Goal: Use online tool/utility: Use online tool/utility

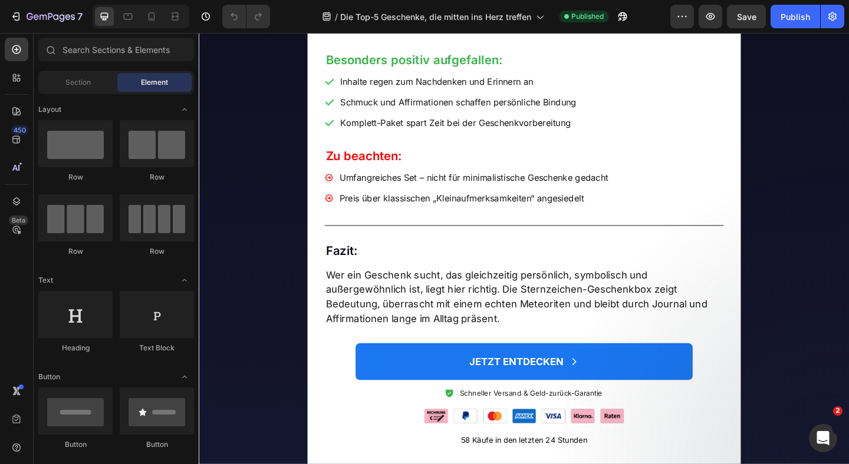
scroll to position [1326, 0]
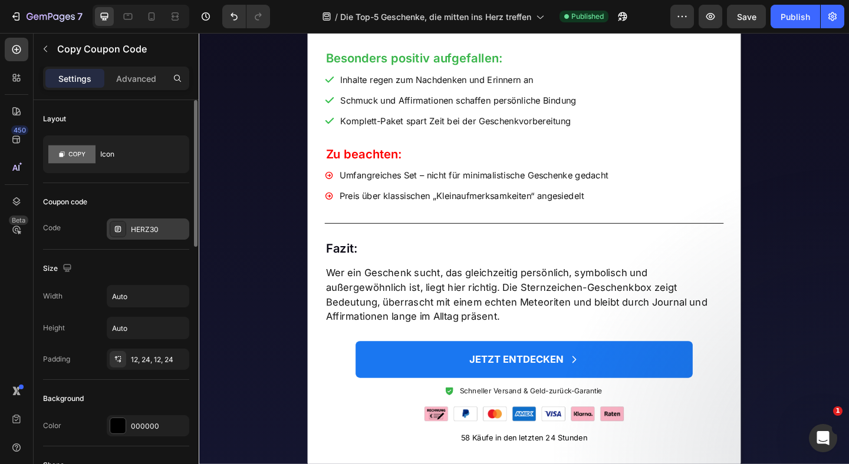
click at [150, 227] on div "HERZ30" at bounding box center [158, 230] width 55 height 11
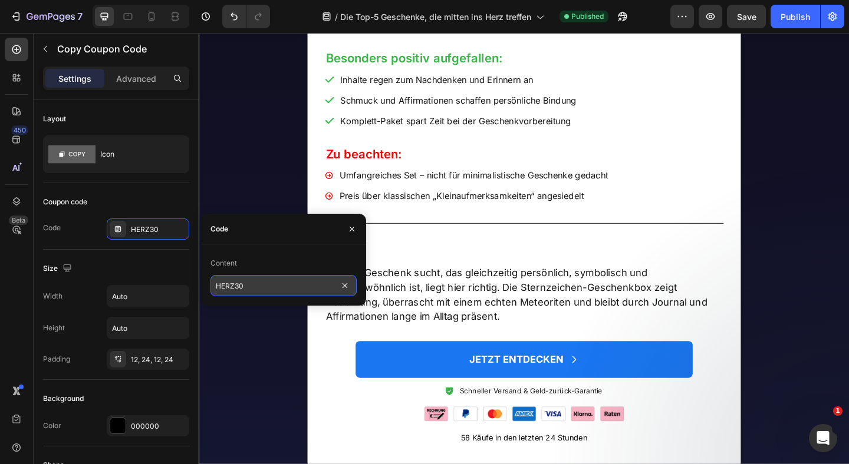
click at [239, 287] on input "HERZ30" at bounding box center [283, 285] width 146 height 21
type input "HERZ20"
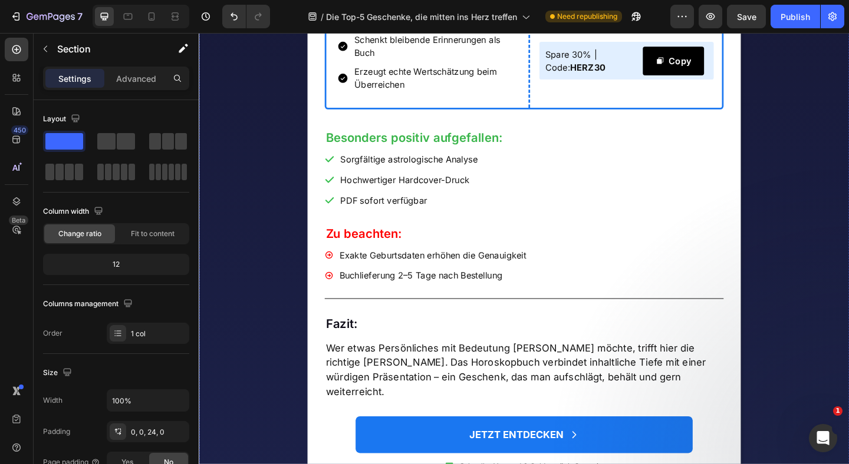
scroll to position [2175, 0]
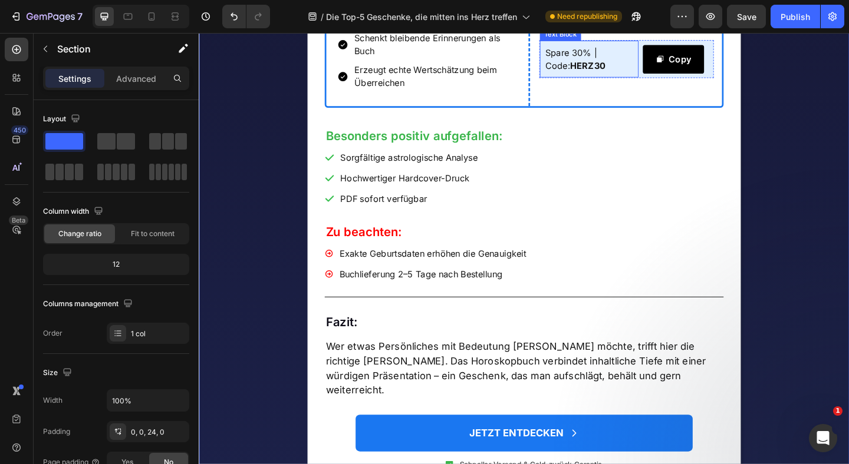
click at [610, 75] on p "Spare 30% | Code: HERZ30" at bounding box center [622, 61] width 95 height 28
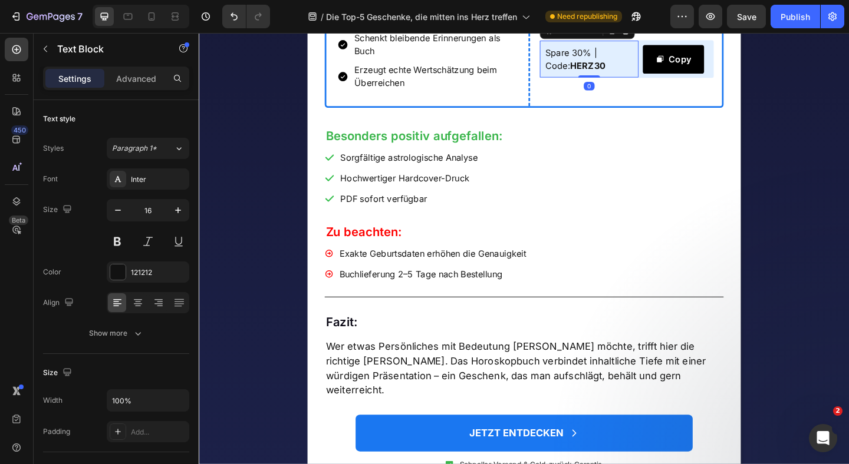
click at [610, 75] on p "Spare 30% | Code: HERZ30" at bounding box center [622, 61] width 95 height 28
click at [606, 74] on strong "HERZ30" at bounding box center [621, 68] width 38 height 12
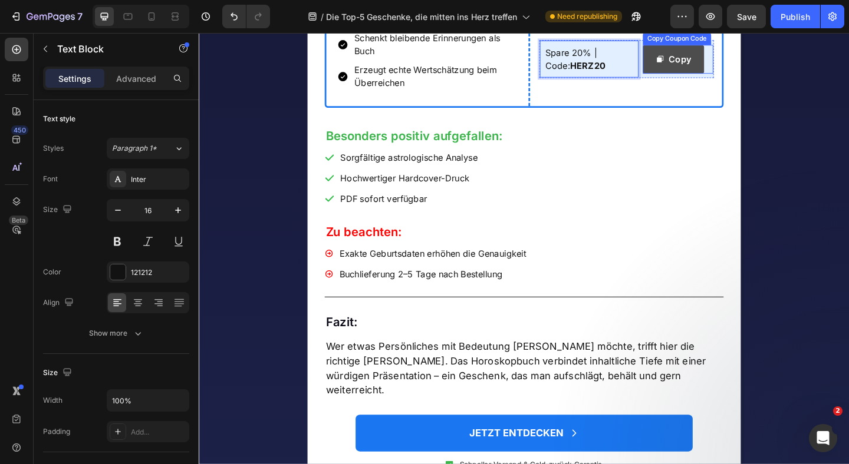
click at [701, 77] on button "Copy" at bounding box center [714, 61] width 67 height 31
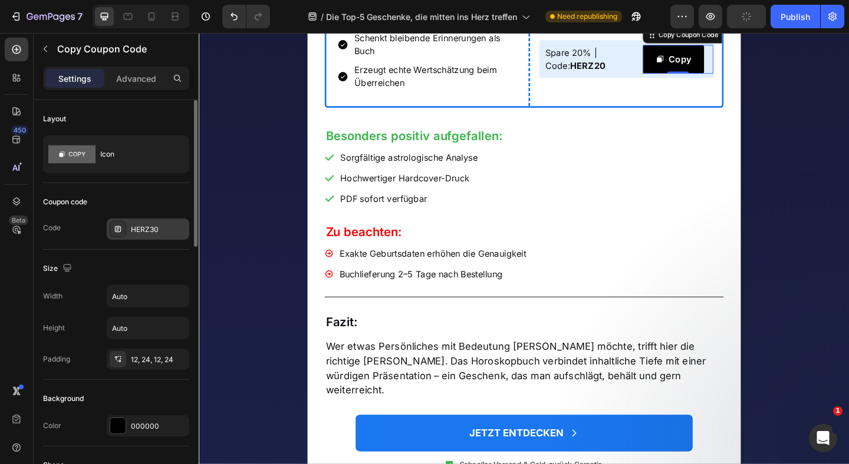
click at [141, 230] on div "HERZ30" at bounding box center [158, 230] width 55 height 11
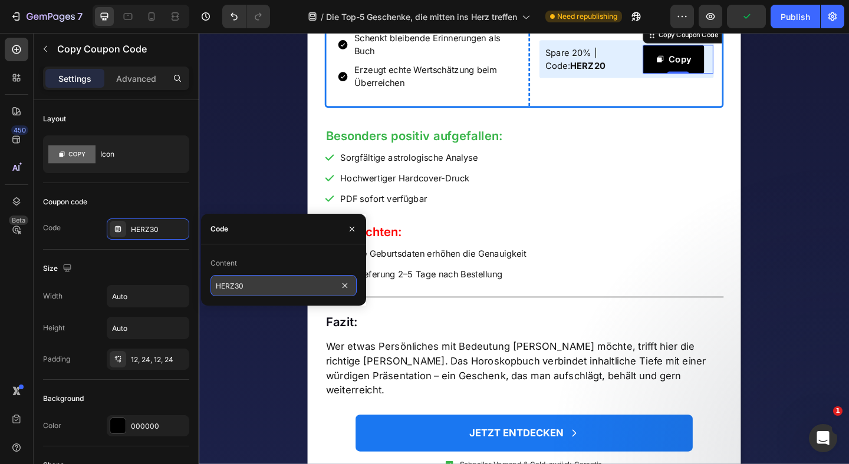
click at [238, 286] on input "HERZ30" at bounding box center [283, 285] width 146 height 21
type input "HERZ20"
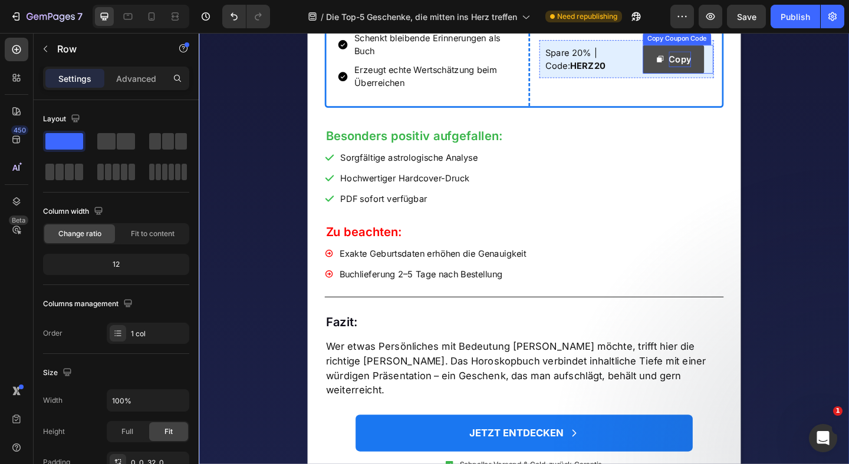
click at [714, 70] on div "Copy" at bounding box center [721, 61] width 24 height 17
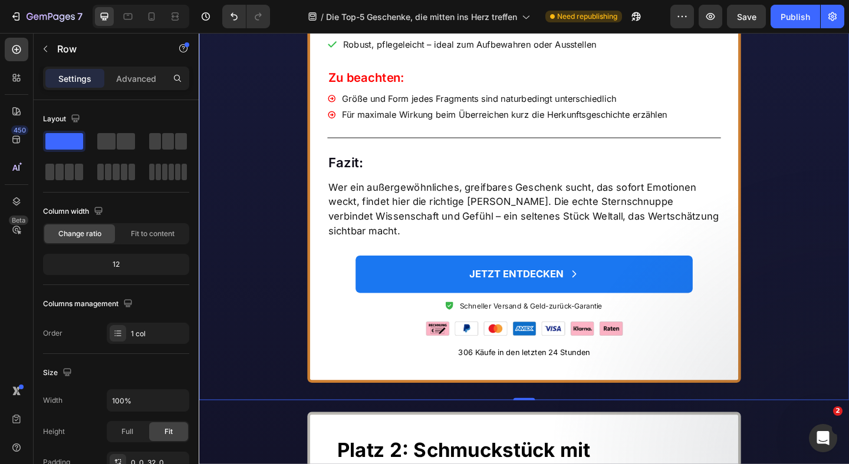
scroll to position [3289, 0]
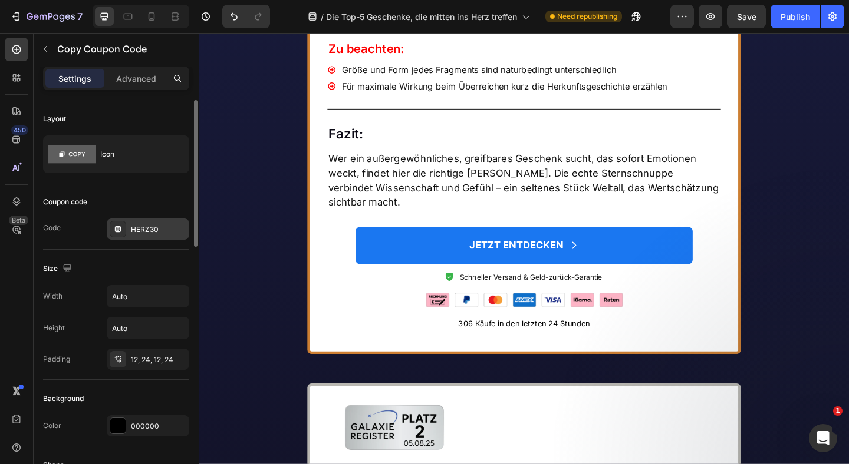
click at [160, 232] on div "HERZ30" at bounding box center [158, 230] width 55 height 11
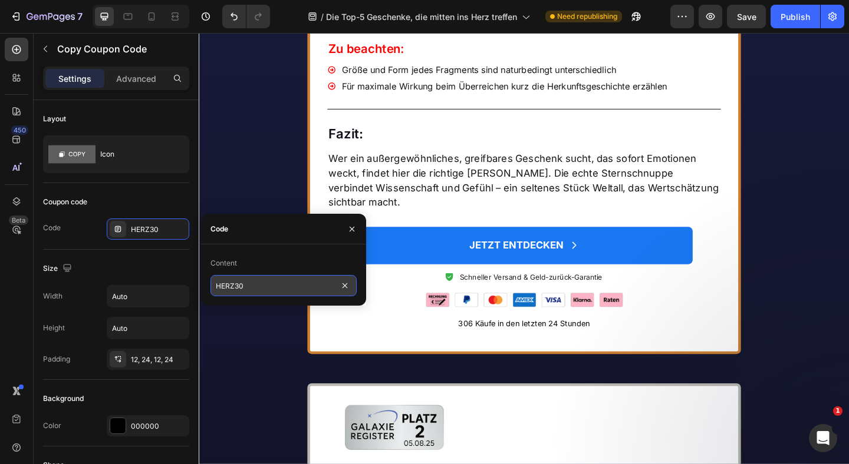
click at [240, 285] on input "HERZ30" at bounding box center [283, 285] width 146 height 21
click at [236, 285] on input "HERZ30" at bounding box center [283, 285] width 146 height 21
type input "HERZ20"
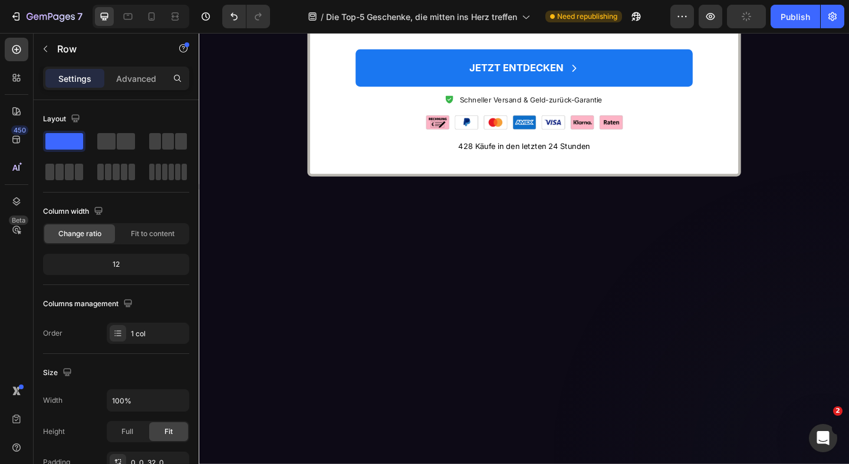
scroll to position [4495, 0]
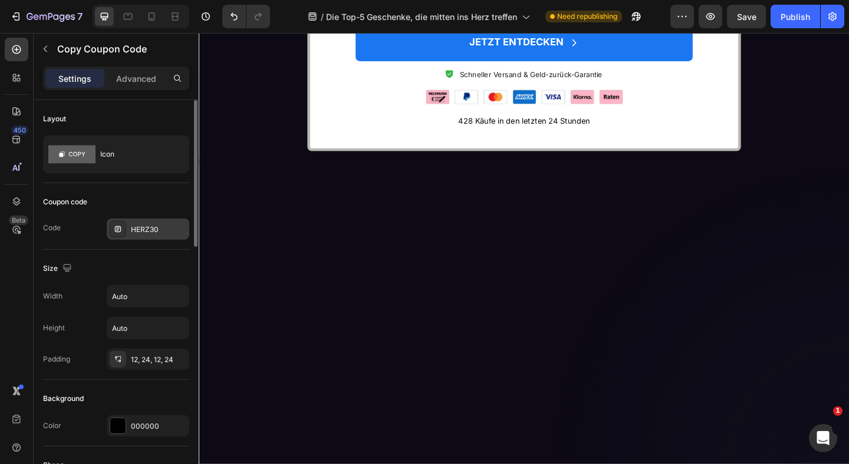
click at [157, 234] on div "HERZ30" at bounding box center [158, 230] width 55 height 11
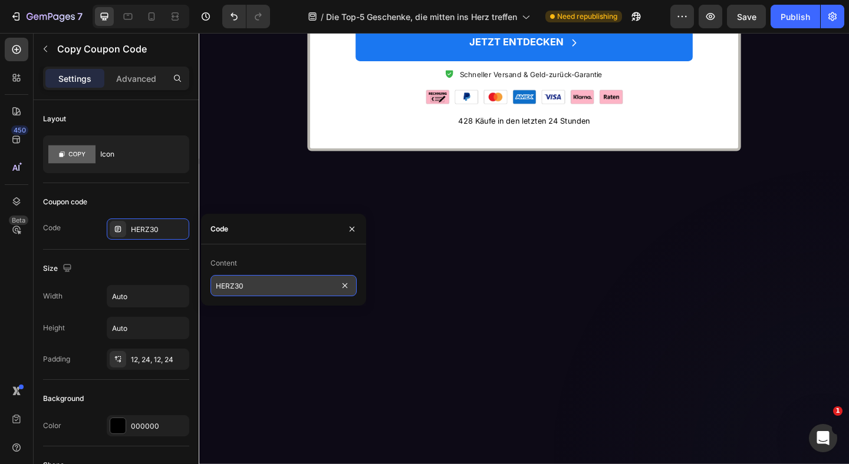
click at [239, 286] on input "HERZ30" at bounding box center [283, 285] width 146 height 21
click at [238, 286] on input "HERZ30" at bounding box center [283, 285] width 146 height 21
type input "HERZ20"
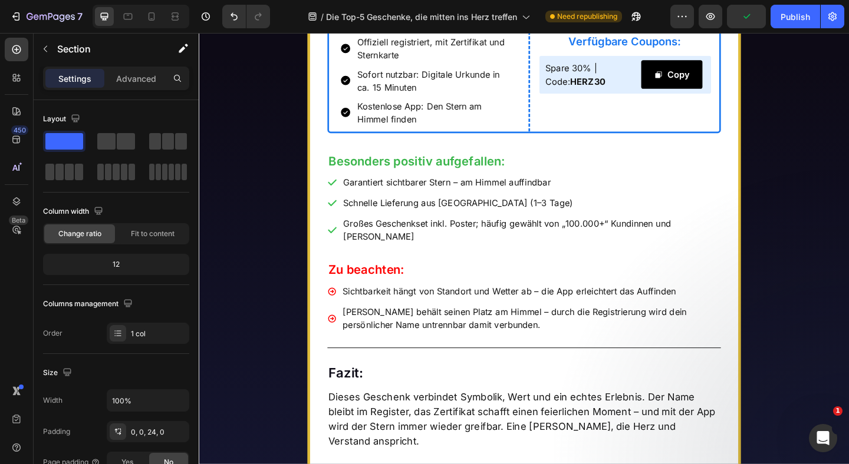
scroll to position [5639, 0]
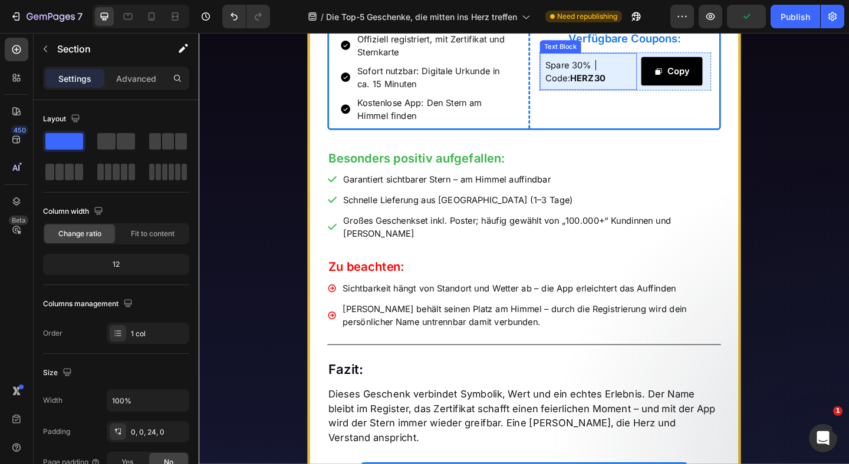
click at [608, 89] on p "Spare 30% | Code: HERZ30" at bounding box center [622, 75] width 94 height 28
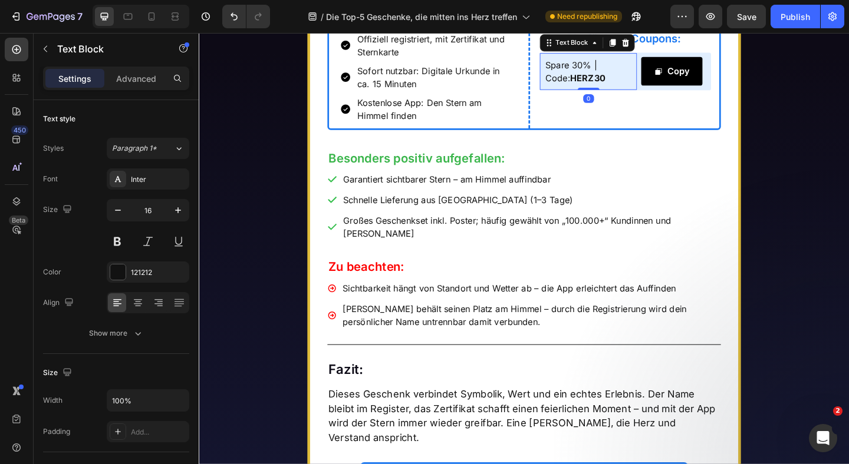
click at [608, 89] on p "Spare 30% | Code: HERZ30" at bounding box center [622, 75] width 94 height 28
click at [607, 88] on strong "HERZ30" at bounding box center [621, 82] width 38 height 12
click at [816, 262] on div "Image Platz 1: Einen Stern verschenken – das Geschenk, das bleibt Heading Platz…" at bounding box center [552, 334] width 707 height 1269
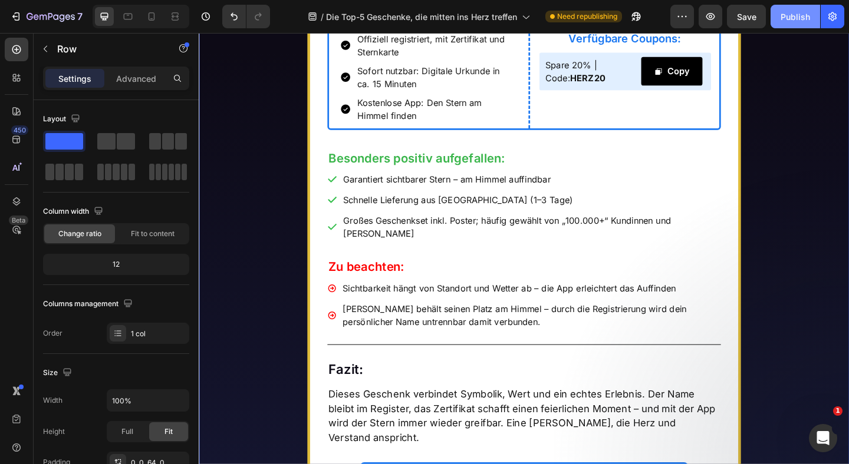
click at [783, 18] on div "Publish" at bounding box center [794, 17] width 29 height 12
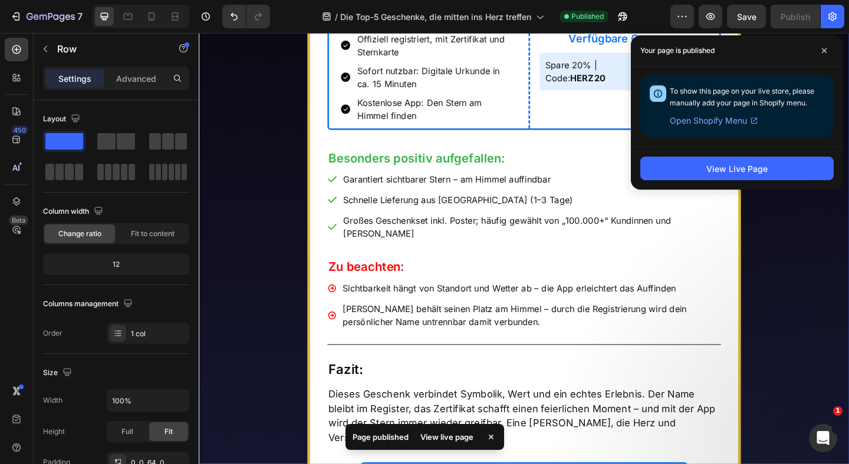
click at [848, 284] on div "Image Platz 1: Einen Stern verschenken – das Geschenk, das bleibt Heading Platz…" at bounding box center [552, 334] width 707 height 1269
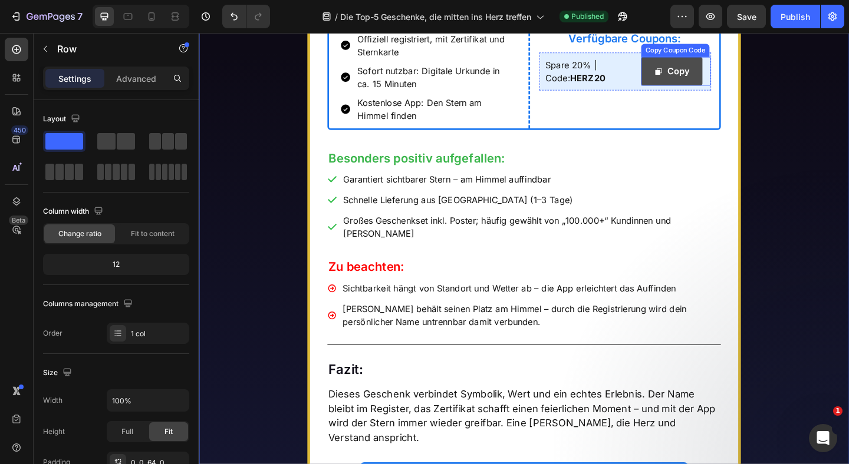
click at [702, 83] on span "Copy" at bounding box center [698, 74] width 9 height 17
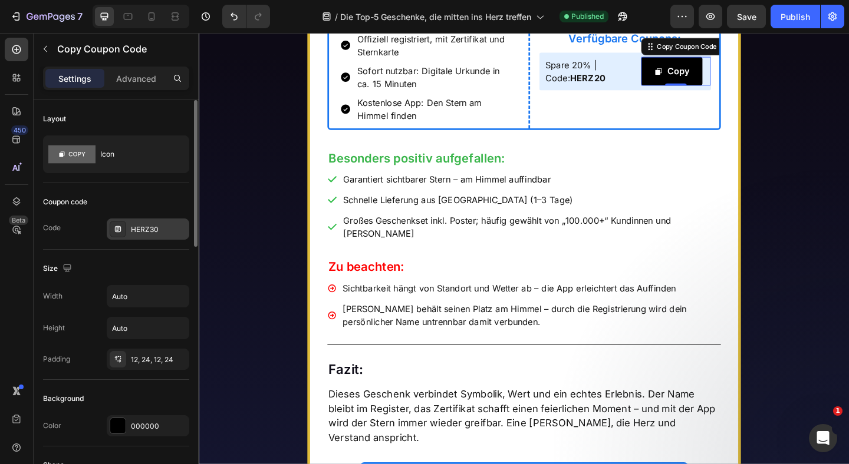
click at [148, 233] on div "HERZ30" at bounding box center [158, 230] width 55 height 11
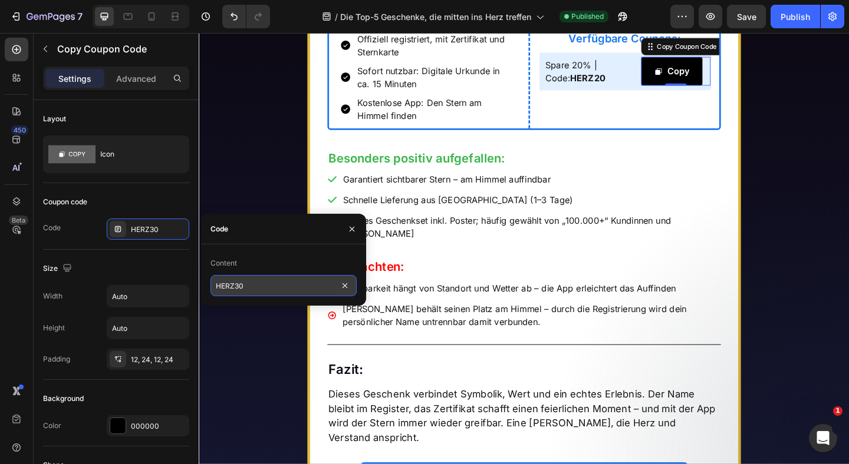
click at [239, 289] on input "HERZ30" at bounding box center [283, 285] width 146 height 21
click at [238, 286] on input "HERZ30" at bounding box center [283, 285] width 146 height 21
type input "HERZ20"
click at [805, 330] on div "Image Platz 1: Einen Stern verschenken – das Geschenk, das bleibt Heading Platz…" at bounding box center [552, 334] width 707 height 1269
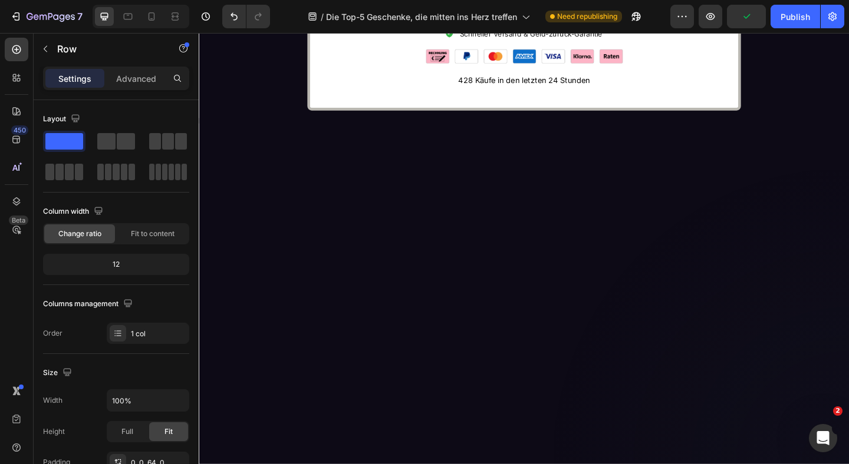
scroll to position [4523, 0]
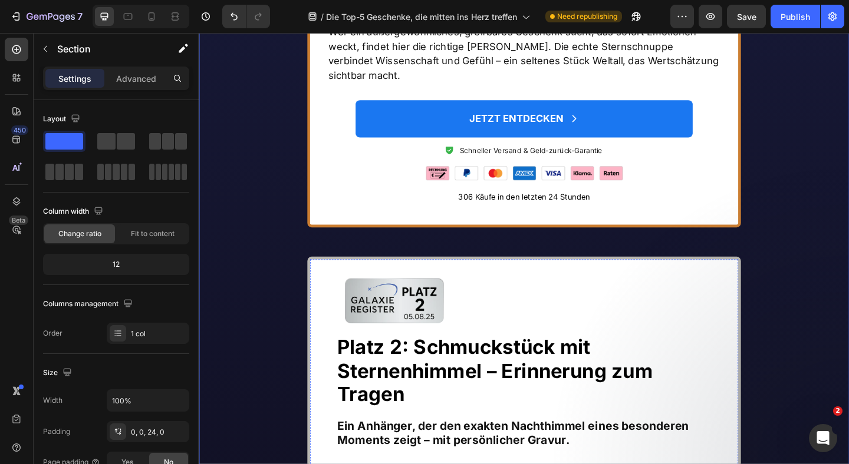
scroll to position [3404, 0]
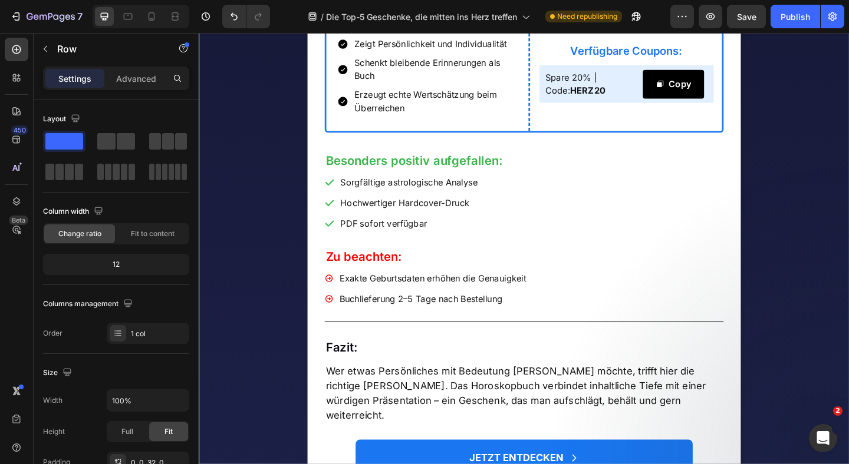
scroll to position [2143, 0]
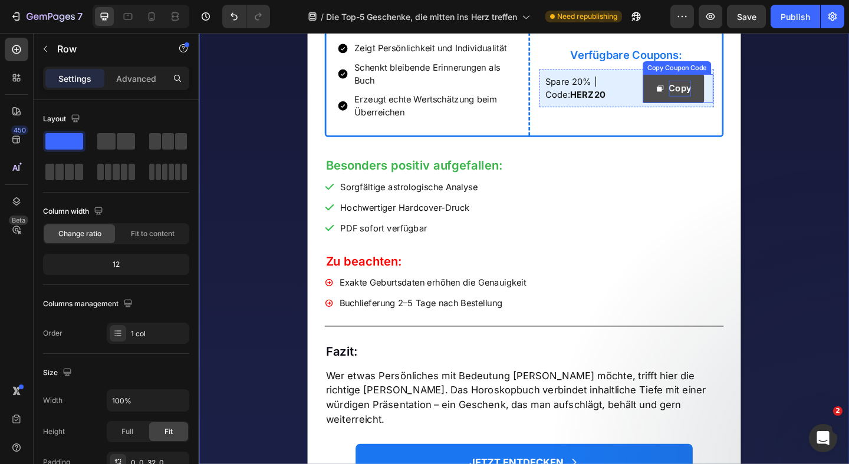
click at [724, 102] on div "Copy" at bounding box center [721, 93] width 24 height 17
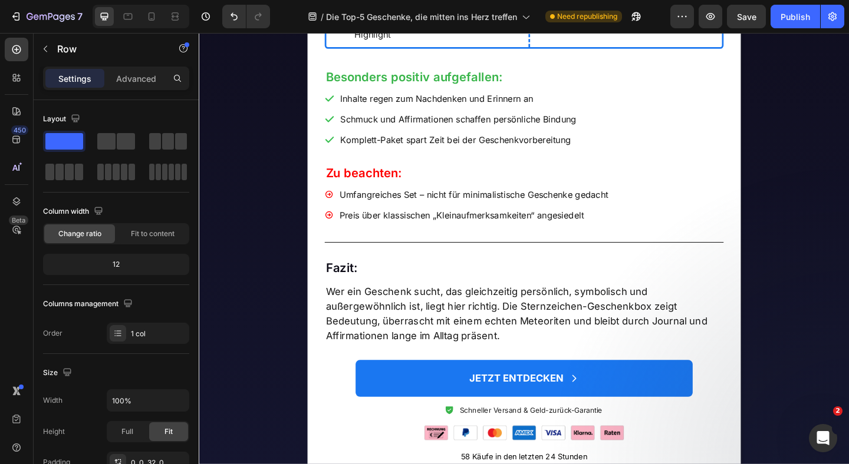
scroll to position [1295, 0]
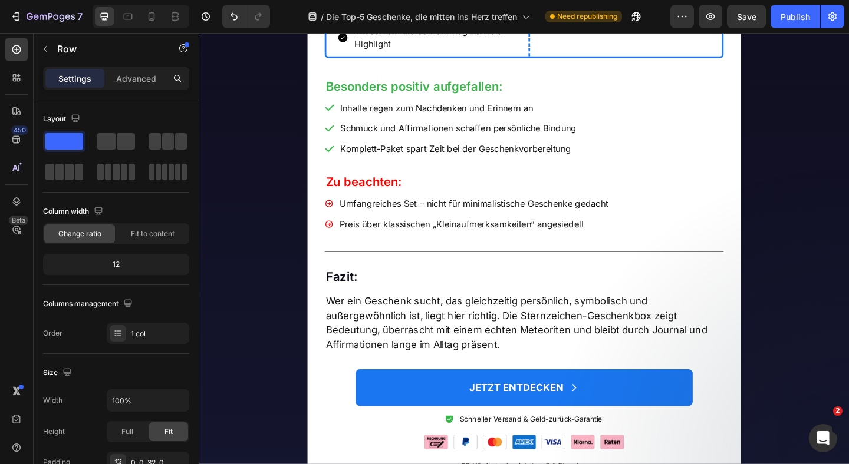
click at [717, 19] on div "Copy" at bounding box center [721, 10] width 24 height 17
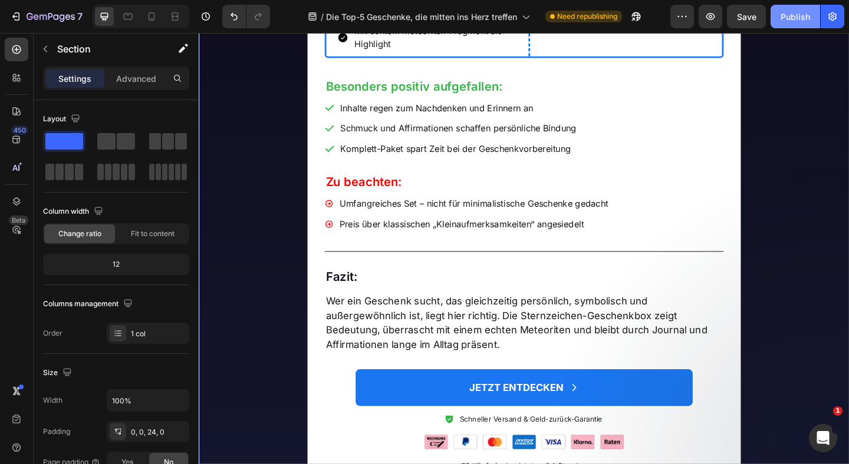
click at [789, 14] on div "Publish" at bounding box center [794, 17] width 29 height 12
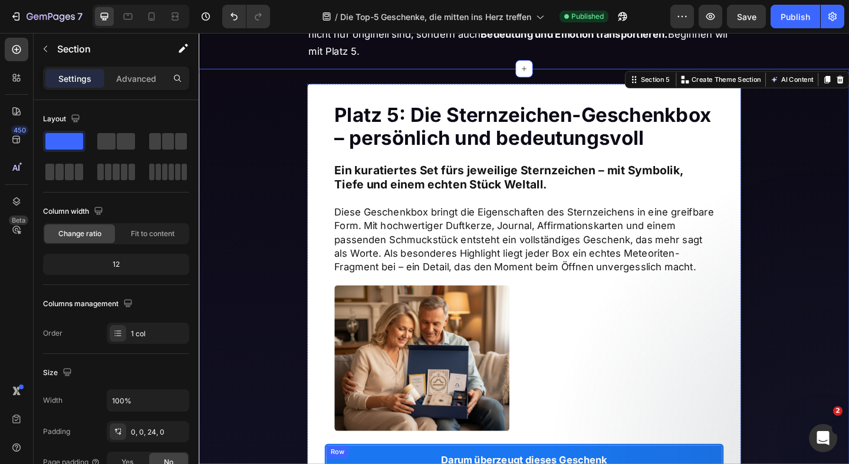
scroll to position [896, 0]
